Goal: Communication & Community: Connect with others

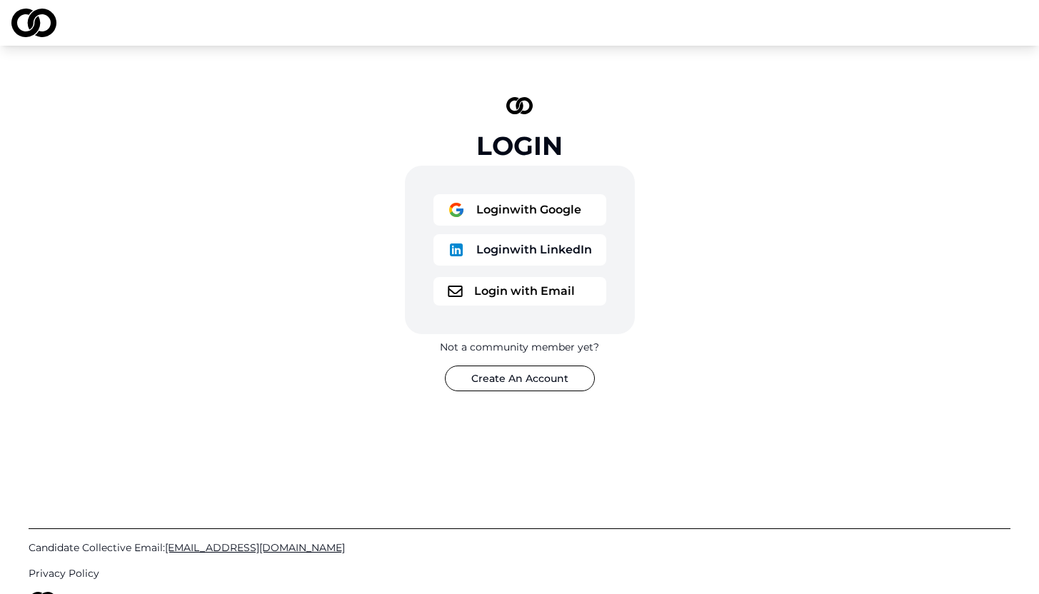
click at [509, 288] on button "Login with Email" at bounding box center [520, 291] width 173 height 29
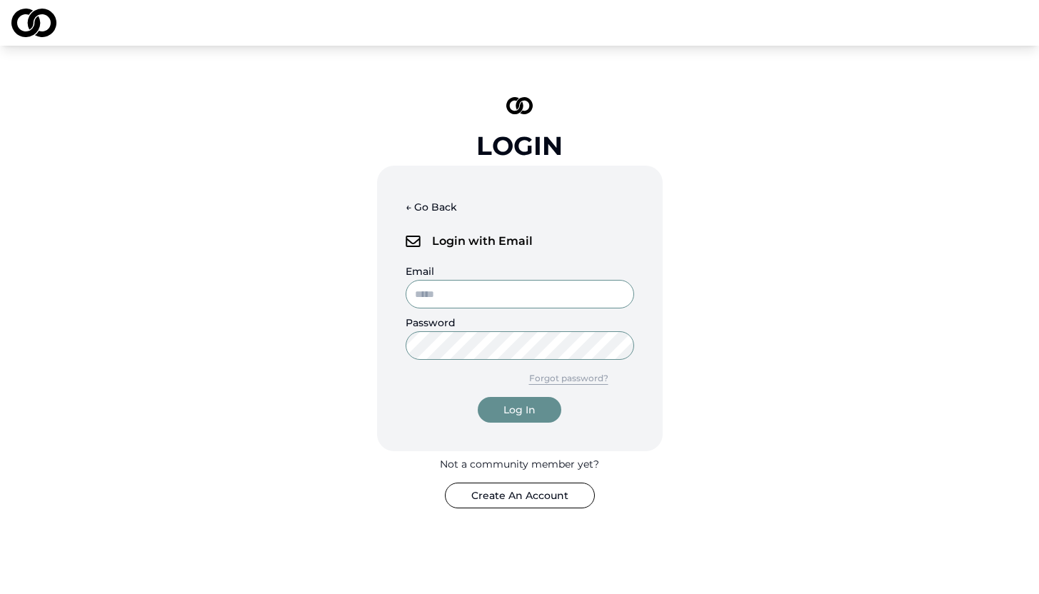
type input "**********"
click at [512, 404] on div "Log In" at bounding box center [520, 410] width 32 height 14
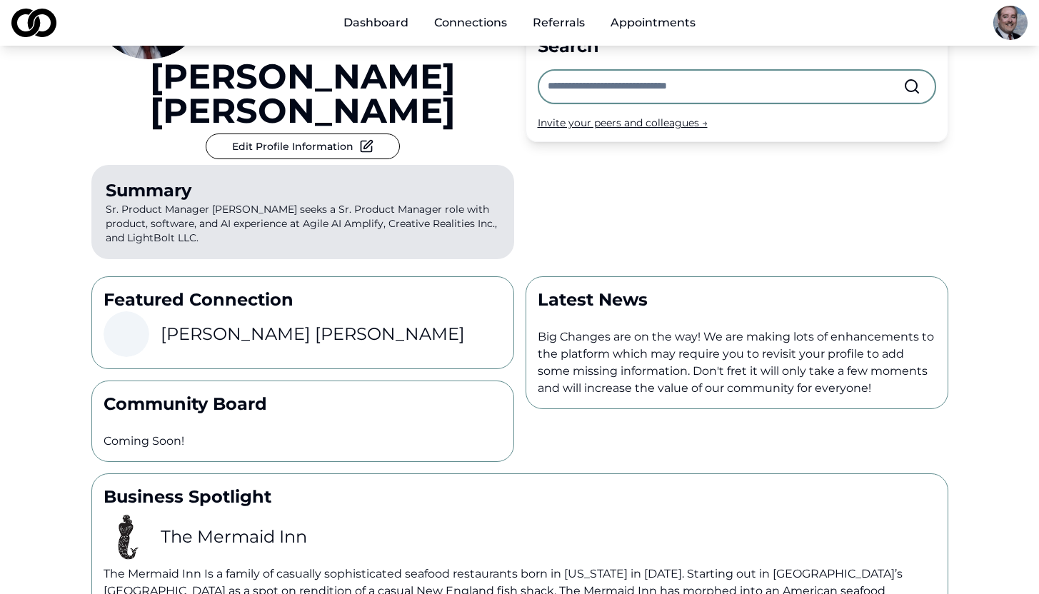
scroll to position [150, 0]
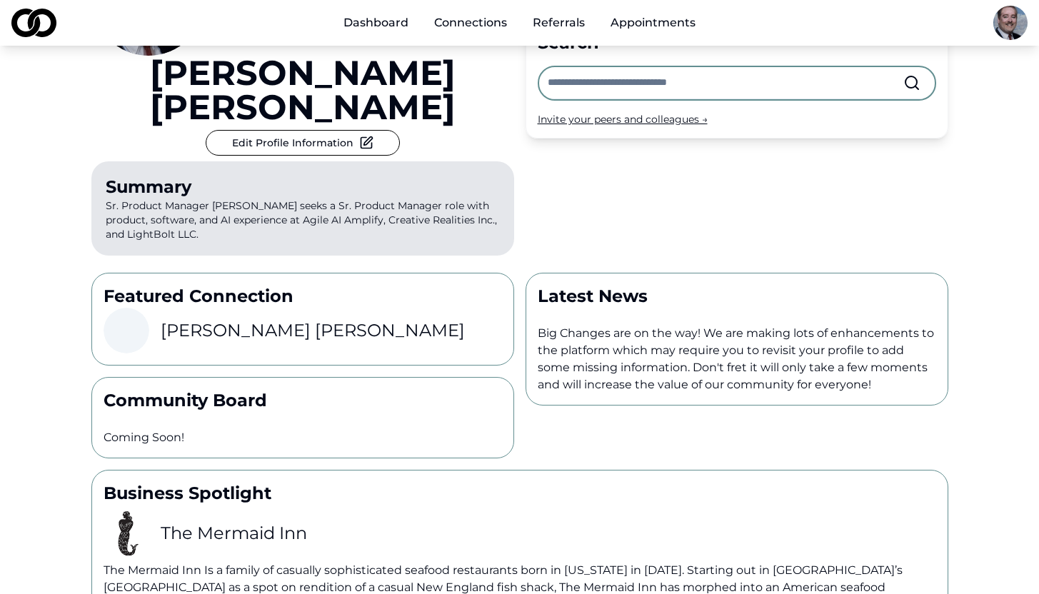
click at [194, 319] on h3 "[PERSON_NAME]" at bounding box center [313, 330] width 304 height 23
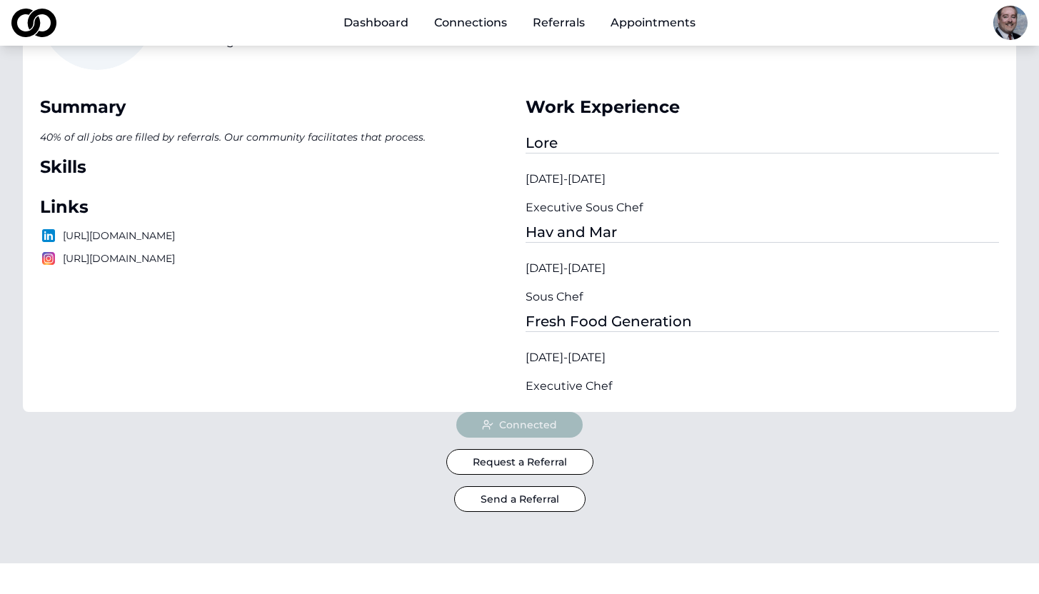
scroll to position [151, 0]
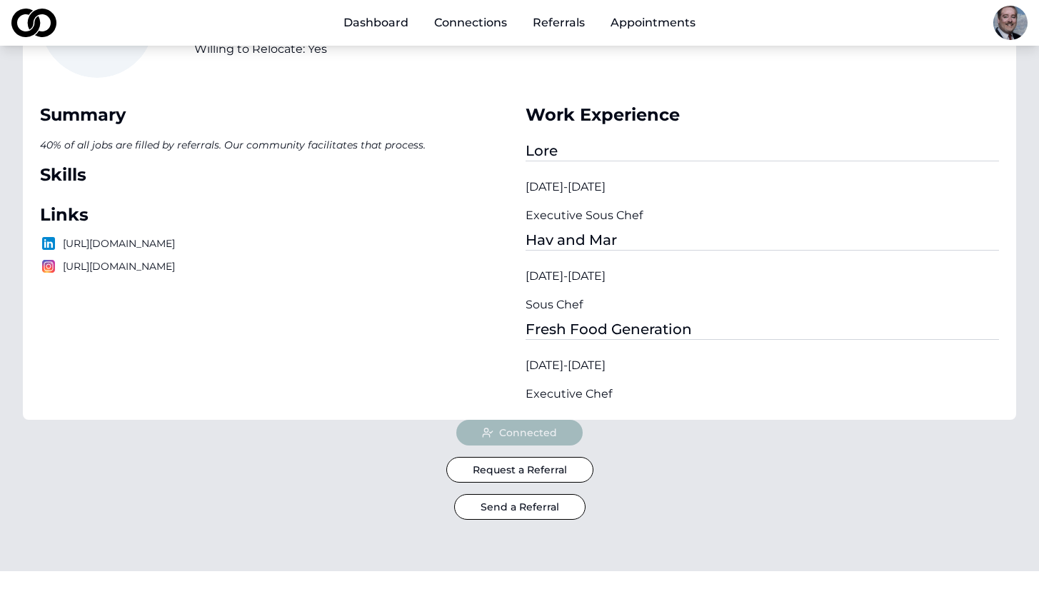
drag, startPoint x: 63, startPoint y: 241, endPoint x: 302, endPoint y: 243, distance: 239.3
click at [302, 243] on p "[URL][DOMAIN_NAME]" at bounding box center [277, 243] width 474 height 17
copy p "[URL][DOMAIN_NAME]"
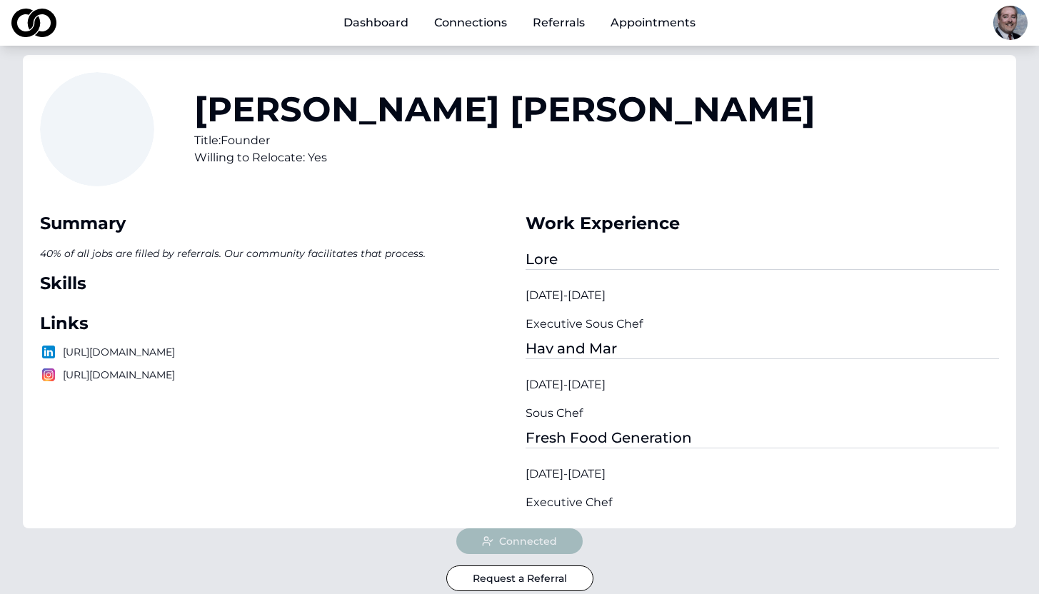
scroll to position [0, 0]
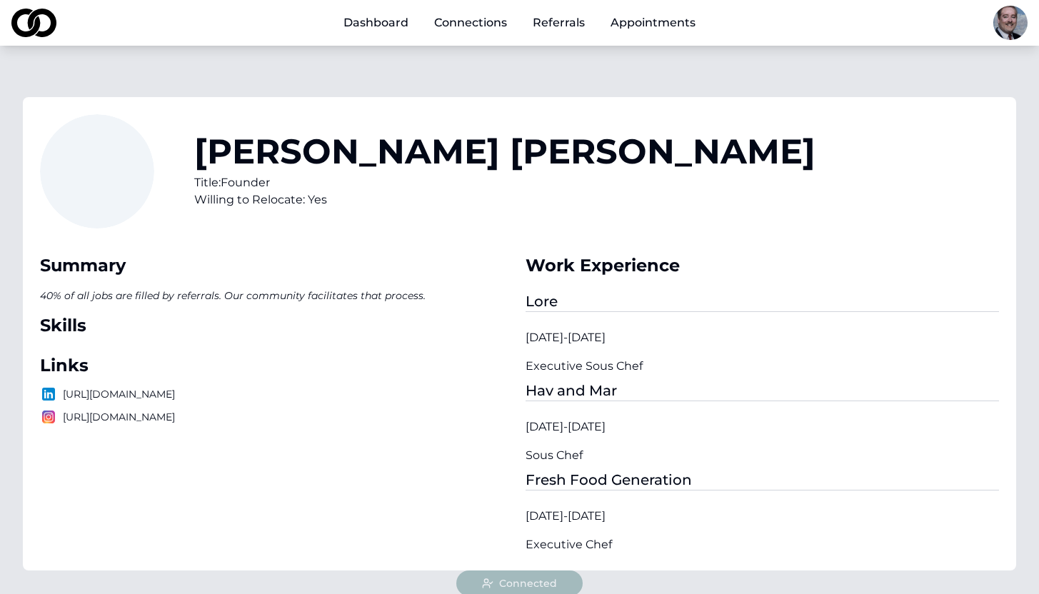
click at [896, 296] on div "Lore" at bounding box center [763, 301] width 474 height 21
click at [386, 23] on link "Dashboard" at bounding box center [376, 23] width 88 height 29
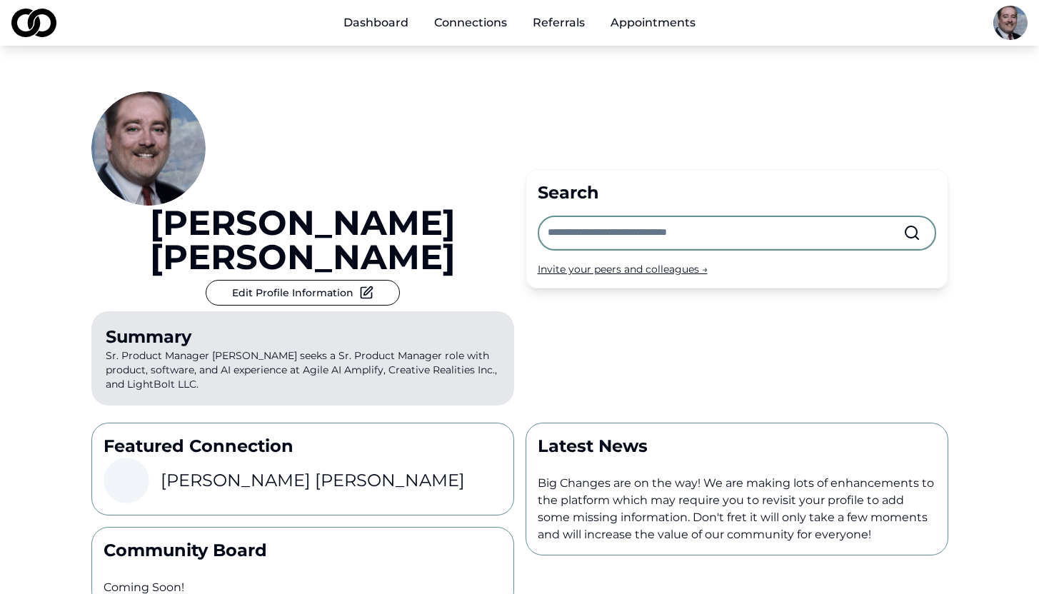
click at [463, 28] on link "Connections" at bounding box center [471, 23] width 96 height 29
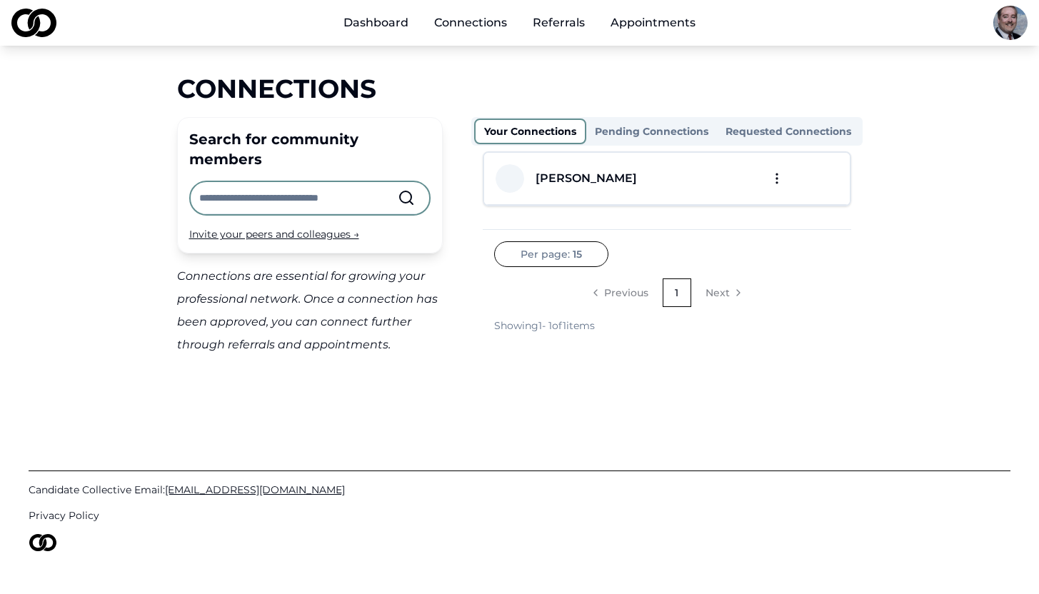
click at [354, 182] on input "text" at bounding box center [298, 197] width 199 height 31
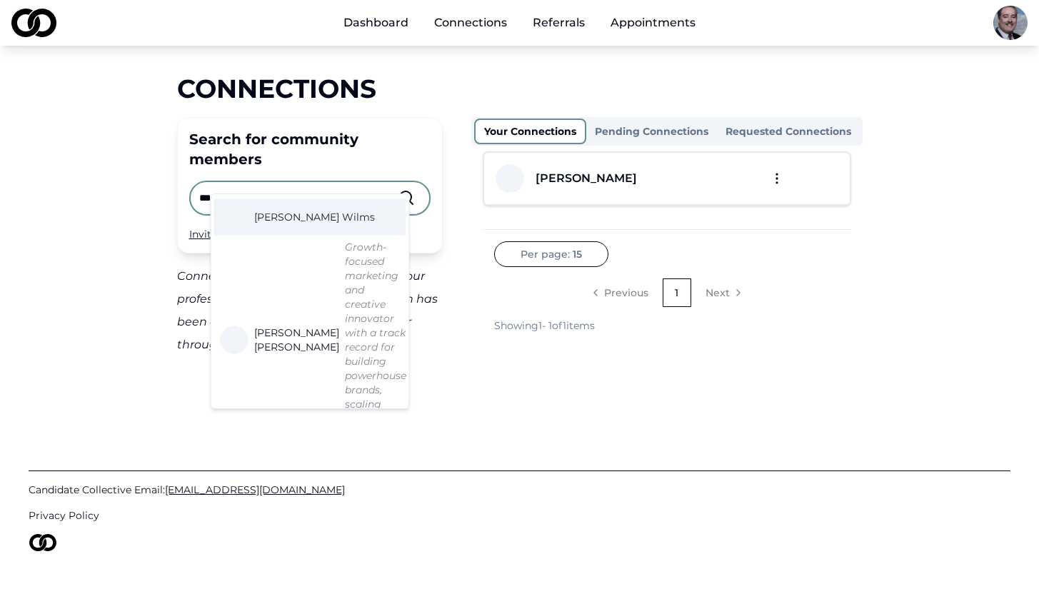
scroll to position [49, 0]
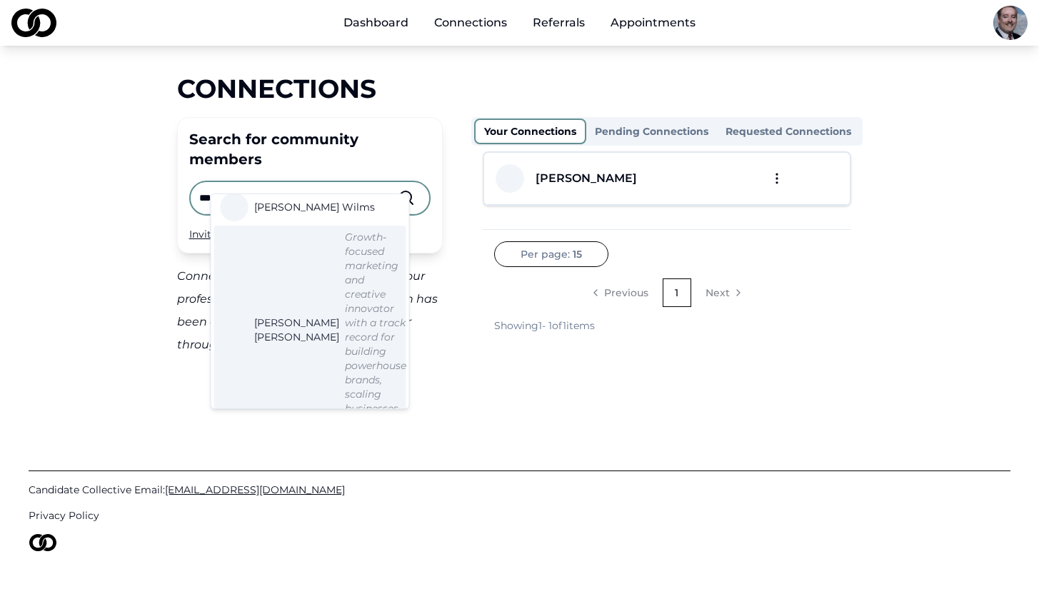
type input "***"
click at [107, 224] on div "Connections Search for community members *** Invite your peers and colleagues →…" at bounding box center [520, 215] width 914 height 282
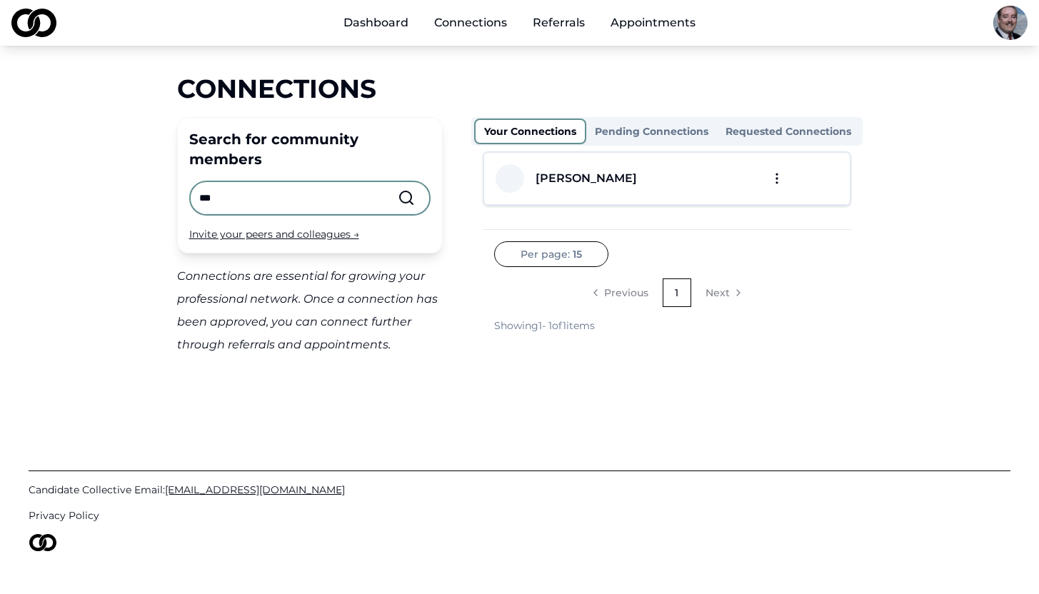
click at [406, 189] on icon at bounding box center [406, 197] width 17 height 17
click at [361, 182] on input "***" at bounding box center [298, 197] width 199 height 31
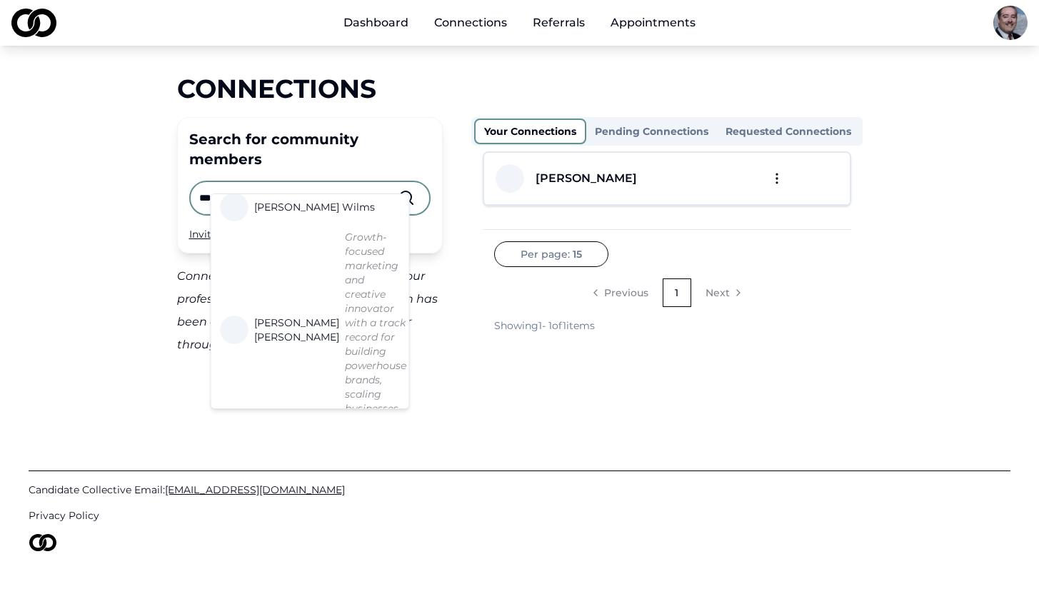
click at [272, 439] on span "[PERSON_NAME]" at bounding box center [324, 453] width 141 height 29
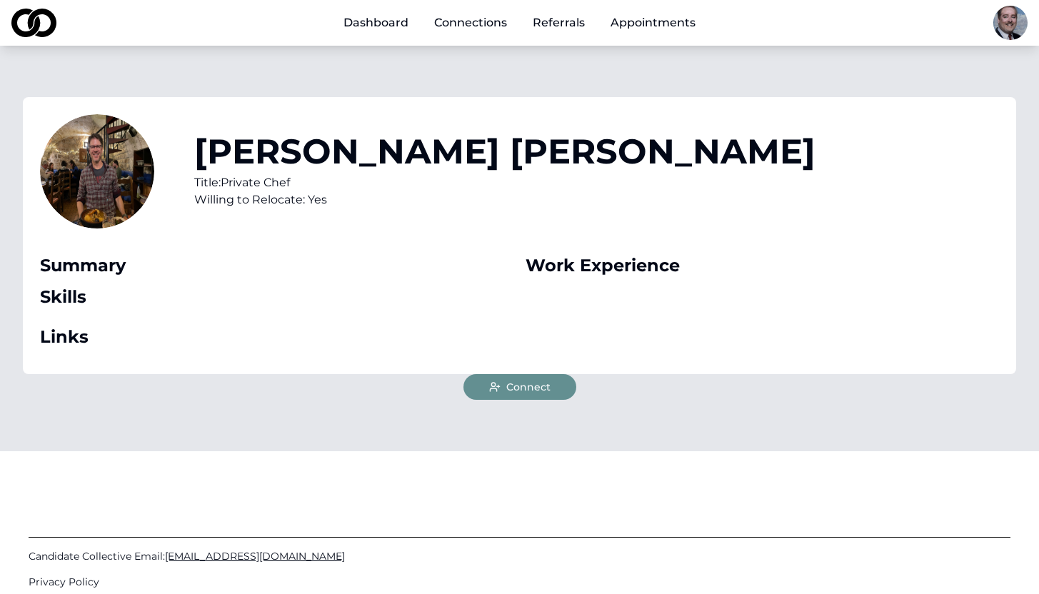
click at [512, 382] on span "Connect" at bounding box center [528, 387] width 44 height 14
